Goal: Check status

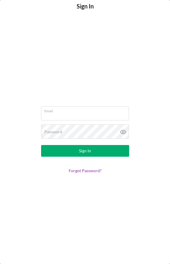
type input "[EMAIL_ADDRESS][DOMAIN_NAME]"
click at [72, 146] on button "Sign In" at bounding box center [85, 151] width 88 height 12
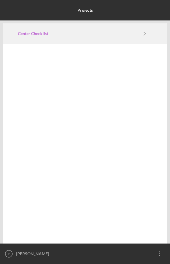
click at [78, 33] on link "Center Checklist" at bounding box center [77, 33] width 119 height 5
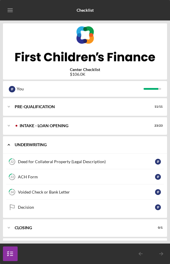
scroll to position [37, 0]
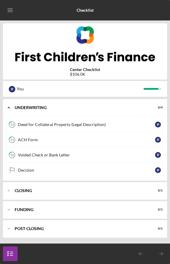
click at [11, 14] on icon "Icon/Menu" at bounding box center [10, 10] width 13 height 13
click at [76, 9] on div "Checklist" at bounding box center [84, 10] width 17 height 15
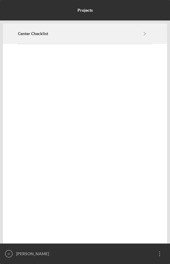
click at [138, 38] on icon "Icon/Navigate" at bounding box center [144, 33] width 13 height 13
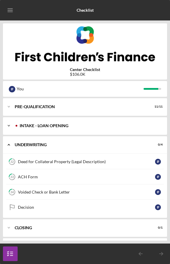
click at [124, 127] on div "INTAKE - LOAN OPENING" at bounding box center [90, 126] width 140 height 4
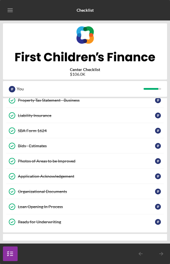
scroll to position [255, 0]
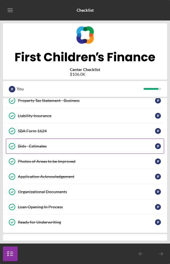
click at [117, 150] on link "Bids - Estimates Bids - Estimates I F" at bounding box center [85, 146] width 158 height 15
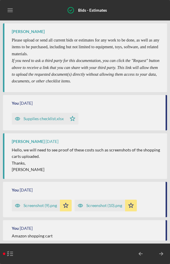
scroll to position [655, 0]
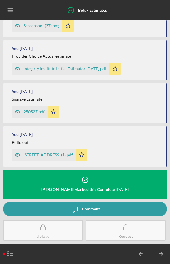
click at [34, 108] on div "250527.pdf" at bounding box center [30, 112] width 36 height 12
